Goal: Task Accomplishment & Management: Complete application form

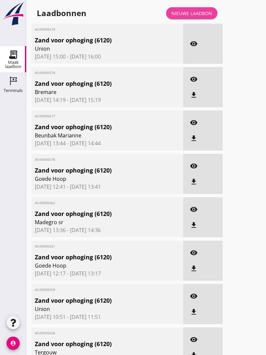
click at [204, 17] on div "Nieuwe laadbon" at bounding box center [192, 13] width 41 height 7
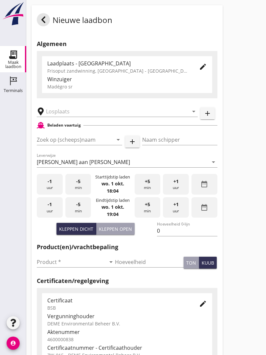
click at [59, 117] on input "text" at bounding box center [112, 111] width 133 height 11
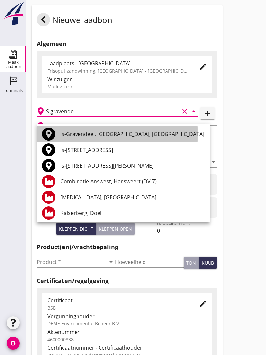
click at [116, 128] on div "'s-Gravendeel, [GEOGRAPHIC_DATA], [GEOGRAPHIC_DATA]" at bounding box center [132, 134] width 144 height 16
type input "'s-Gravendeel, [GEOGRAPHIC_DATA], [GEOGRAPHIC_DATA]"
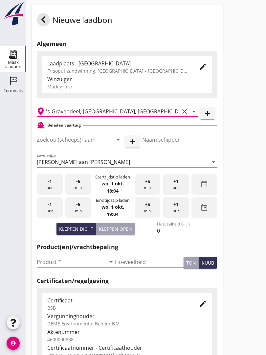
click at [91, 145] on input "Zoek op (scheeps)naam" at bounding box center [70, 139] width 67 height 11
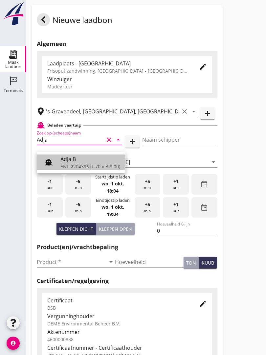
click at [81, 163] on div "ENI: 2204396 (L:70 x B:8.00)" at bounding box center [90, 166] width 60 height 7
type input "Adja B"
type input "Dingemans Bezooyen"
type input "541"
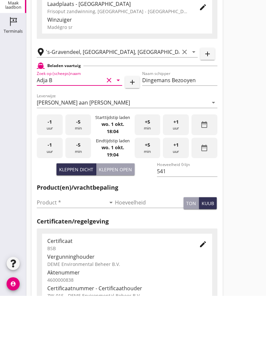
click at [47, 257] on input "Product *" at bounding box center [71, 262] width 69 height 11
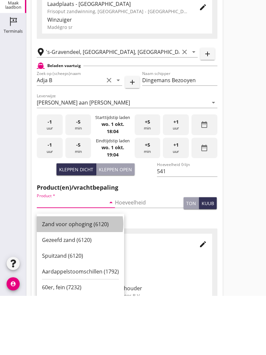
click at [81, 280] on div "Zand voor ophoging (6120)" at bounding box center [80, 284] width 77 height 8
type input "Zand voor ophoging (6120)"
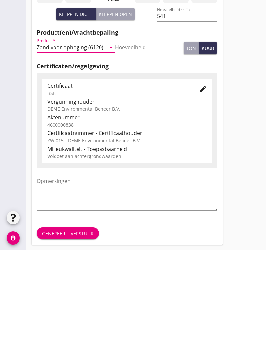
scroll to position [115, 0]
click at [61, 335] on div "Genereer + verstuur" at bounding box center [68, 338] width 52 height 7
